Goal: Task Accomplishment & Management: Use online tool/utility

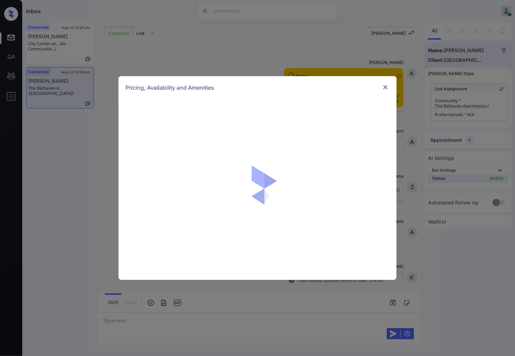
scroll to position [541, 0]
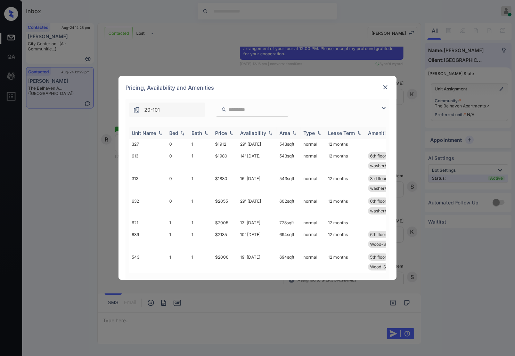
click at [230, 131] on img at bounding box center [231, 133] width 7 height 5
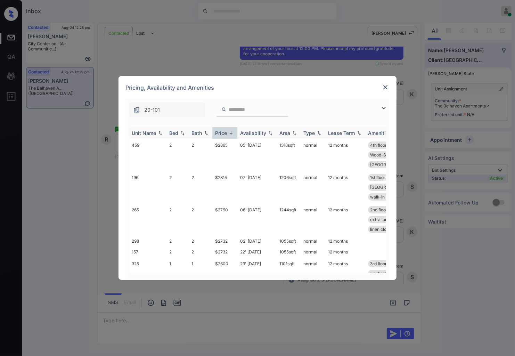
click at [230, 131] on img at bounding box center [231, 132] width 7 height 5
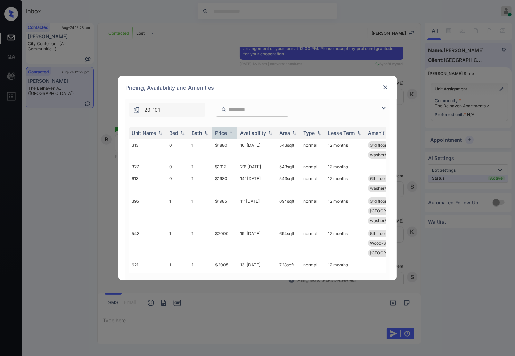
click at [383, 86] on img at bounding box center [385, 87] width 7 height 7
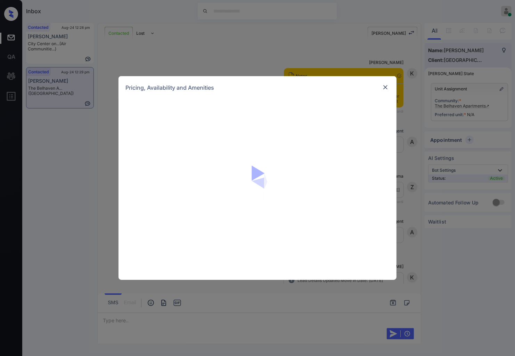
scroll to position [541, 0]
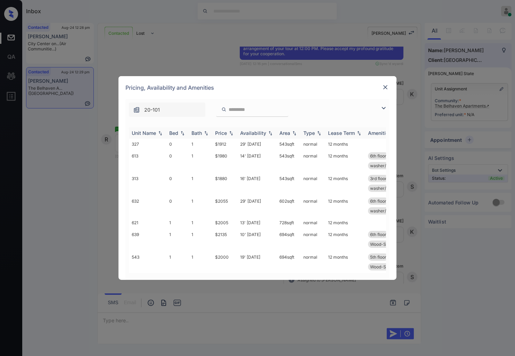
click at [230, 131] on img at bounding box center [231, 133] width 7 height 5
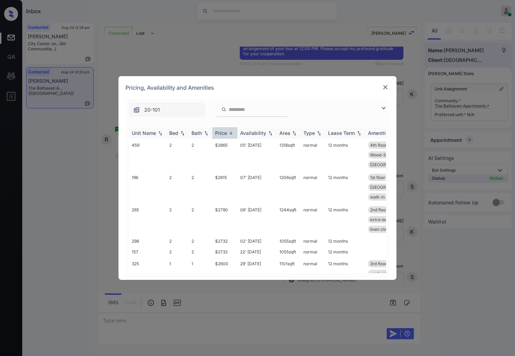
click at [230, 131] on img at bounding box center [231, 132] width 7 height 5
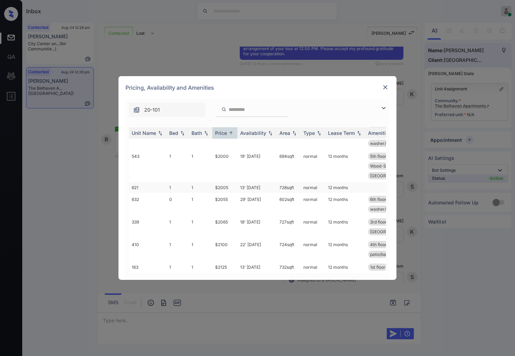
scroll to position [0, 0]
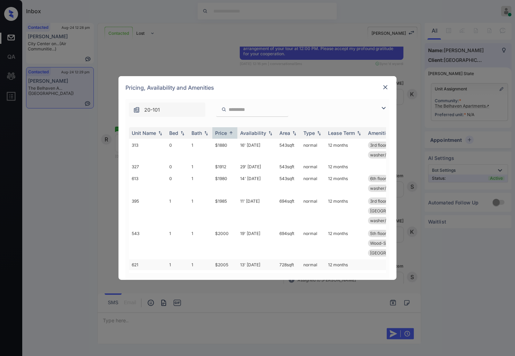
click at [232, 259] on td "$2005" at bounding box center [224, 264] width 25 height 11
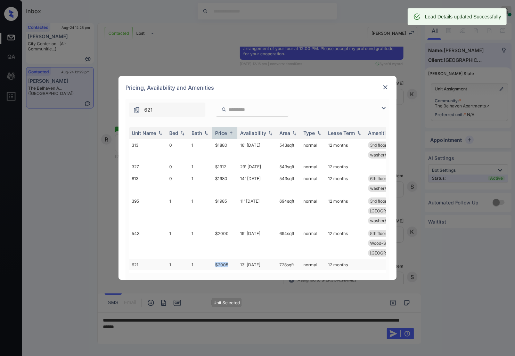
drag, startPoint x: 231, startPoint y: 255, endPoint x: 216, endPoint y: 252, distance: 15.2
click at [216, 259] on td "$2005" at bounding box center [224, 264] width 25 height 11
copy td "$2005"
click at [384, 85] on img at bounding box center [385, 87] width 7 height 7
